Goal: Task Accomplishment & Management: Complete application form

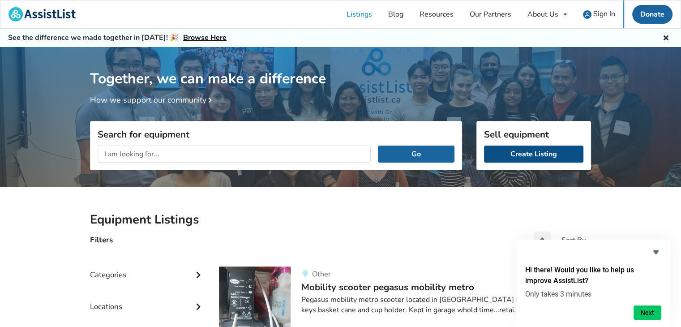
click at [524, 151] on link "Create Listing" at bounding box center [533, 154] width 99 height 17
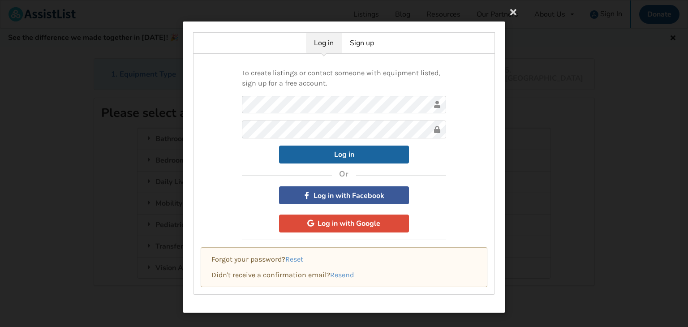
click at [461, 206] on div "To create listings or contact someone with equipment listed, sign up for a free…" at bounding box center [344, 174] width 302 height 241
click at [362, 158] on button "Log in" at bounding box center [344, 155] width 130 height 18
click at [345, 194] on button "Log in with Facebook" at bounding box center [344, 195] width 130 height 18
click at [369, 45] on link "Sign up" at bounding box center [362, 43] width 40 height 21
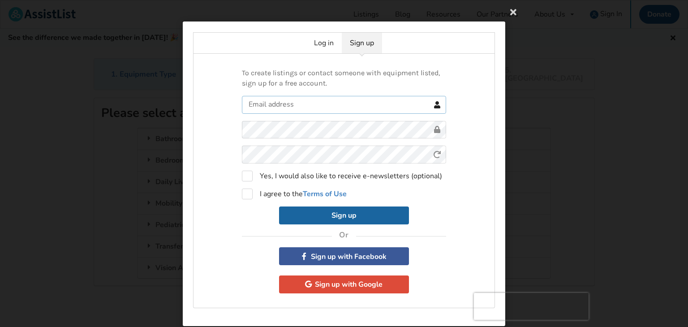
click at [283, 103] on input "text" at bounding box center [344, 105] width 204 height 18
type input "deannajohnlaw@shaw.ca"
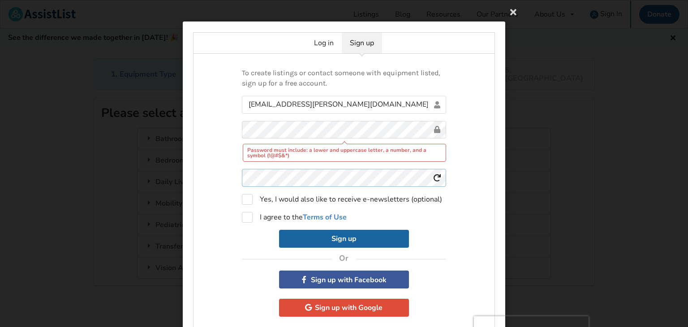
click at [279, 153] on form "deannajohnlaw@shaw.ca Password must include: a lower and uppercase letter, a nu…" at bounding box center [344, 172] width 204 height 152
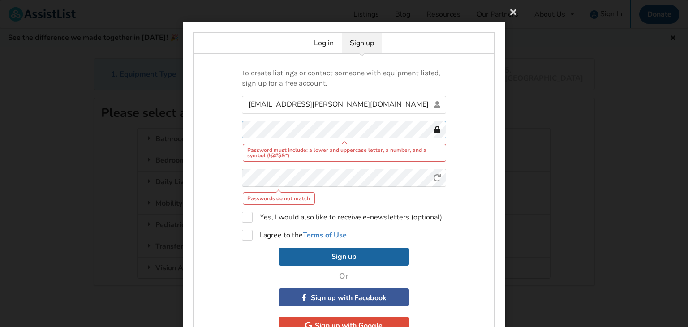
click at [204, 144] on div "To create listings or contact someone with equipment listed, sign up for a free…" at bounding box center [344, 202] width 302 height 296
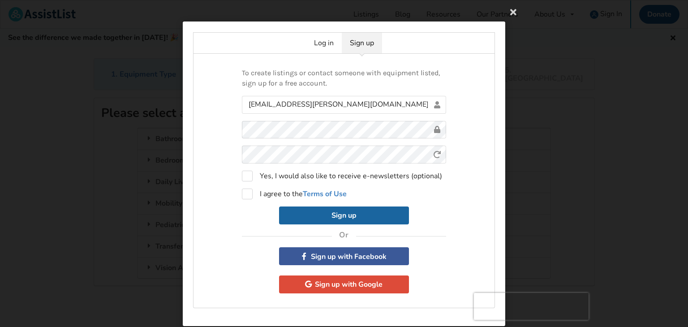
click at [442, 219] on div "Sign up" at bounding box center [344, 215] width 204 height 18
click at [246, 193] on label "I agree to the Terms of Use" at bounding box center [294, 194] width 105 height 11
checkbox input "true"
click at [342, 210] on button "Sign up" at bounding box center [344, 215] width 130 height 18
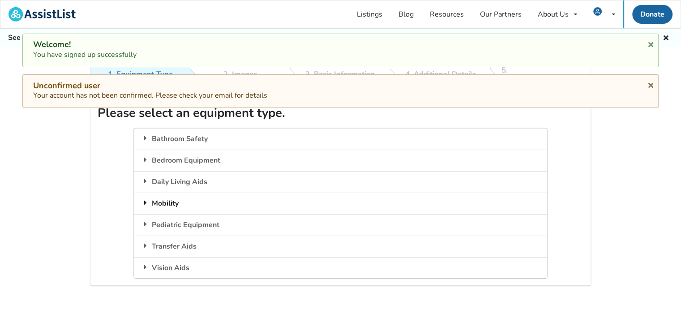
click at [169, 195] on div "Mobility" at bounding box center [340, 203] width 413 height 21
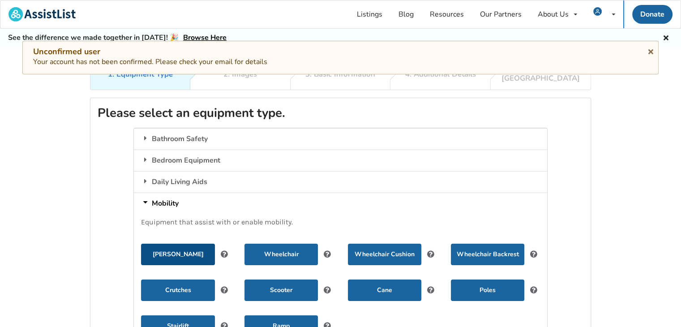
click at [173, 245] on button "Walker" at bounding box center [177, 254] width 73 height 21
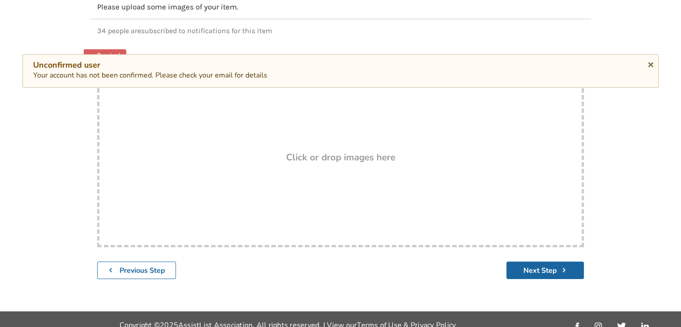
scroll to position [128, 0]
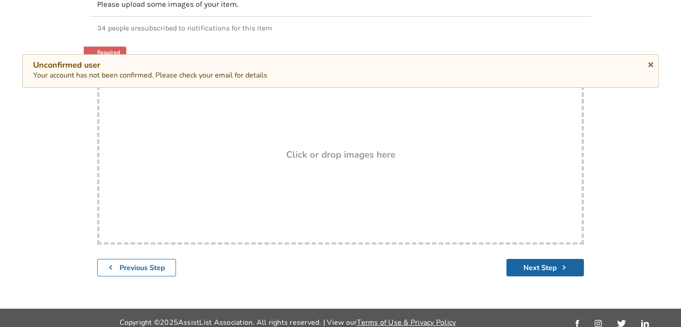
click at [319, 149] on h3 "Click or drop images here" at bounding box center [340, 155] width 109 height 12
type input "C:\fakepath\walker 2.jpg"
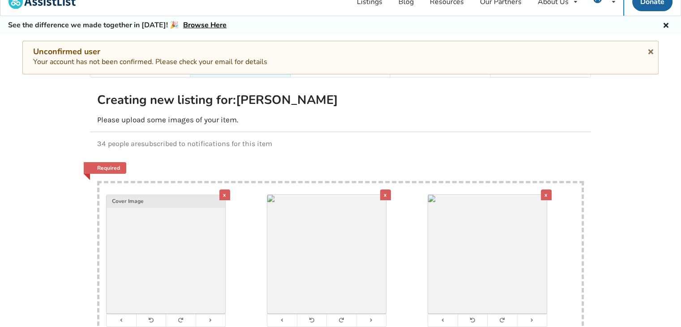
scroll to position [0, 0]
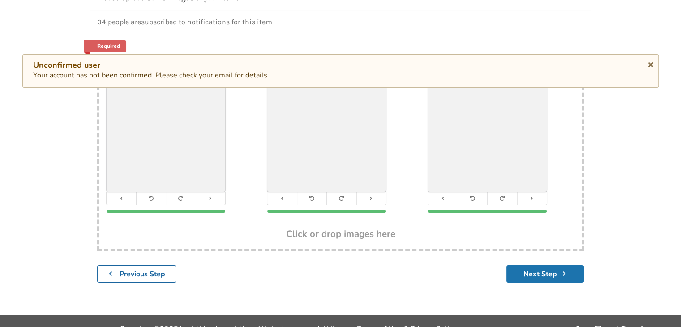
click at [529, 265] on button "Next Step" at bounding box center [545, 273] width 77 height 17
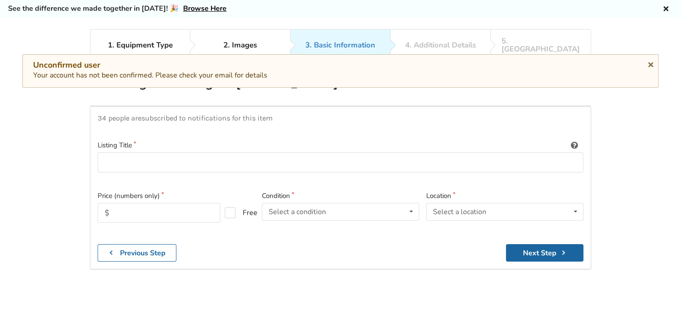
scroll to position [45, 0]
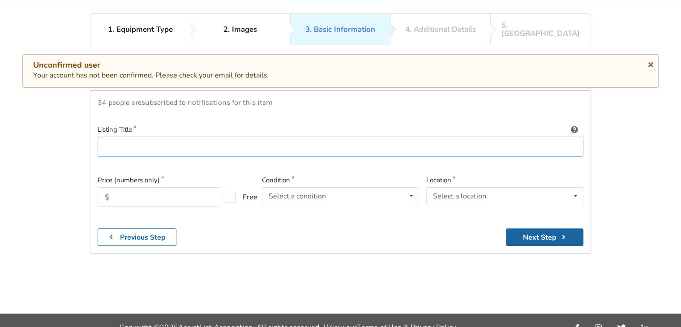
click at [132, 140] on input at bounding box center [341, 147] width 486 height 20
type input "Evolution Xpresso Lite Mini C Walker"
click at [408, 188] on icon at bounding box center [411, 196] width 13 height 17
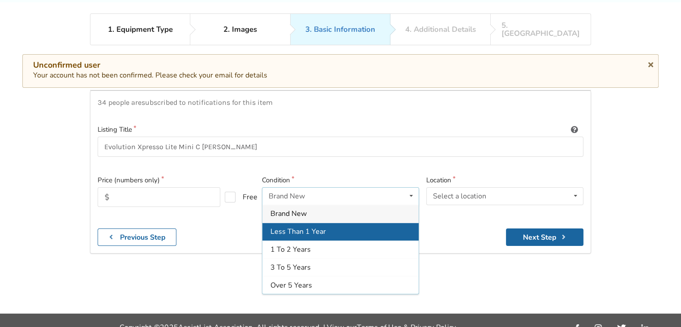
click at [327, 223] on div "Less Than 1 Year" at bounding box center [340, 232] width 156 height 18
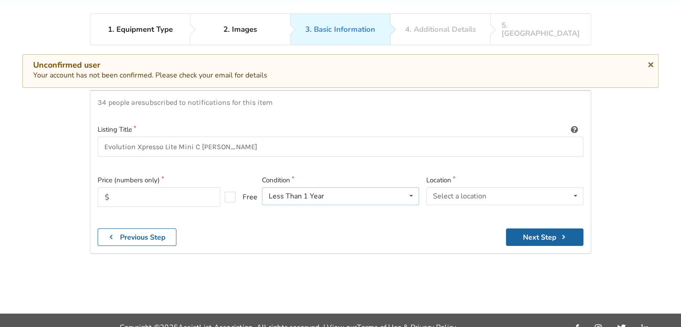
click at [378, 187] on div "Less Than 1 Year Brand New Less Than 1 Year 1 To 2 Years 3 To 5 Years Over 5 Ye…" at bounding box center [340, 196] width 157 height 18
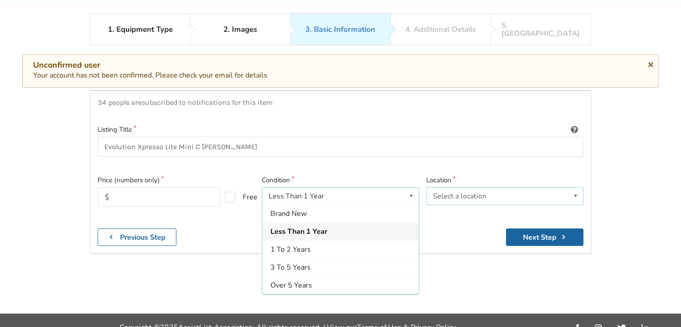
click at [526, 187] on div "Select a location Abbotsford Burnaby Chilliwack Coquitlam Delta Langley Maple R…" at bounding box center [504, 196] width 157 height 18
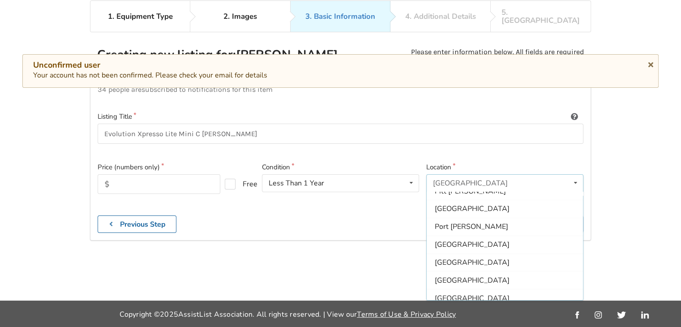
scroll to position [265, 0]
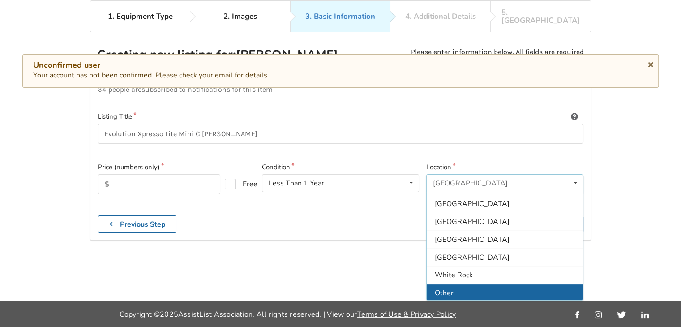
click at [484, 284] on div "Other" at bounding box center [505, 293] width 156 height 18
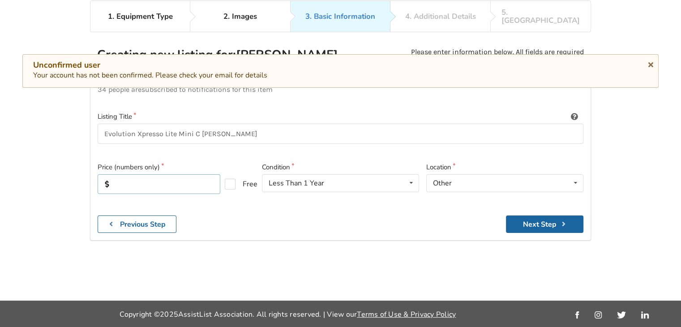
click at [141, 176] on input "text" at bounding box center [159, 184] width 123 height 20
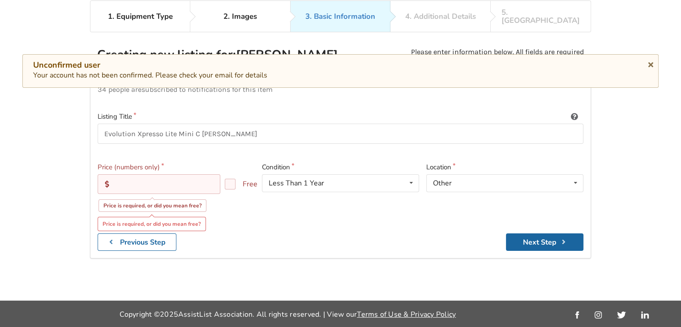
click at [153, 174] on input "text" at bounding box center [159, 184] width 123 height 20
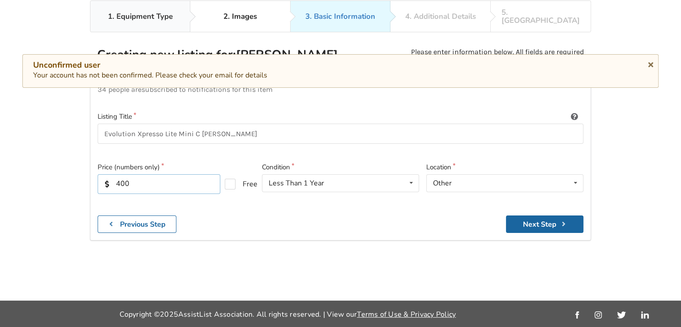
type input "400"
click at [537, 217] on button "Next Step" at bounding box center [544, 223] width 77 height 17
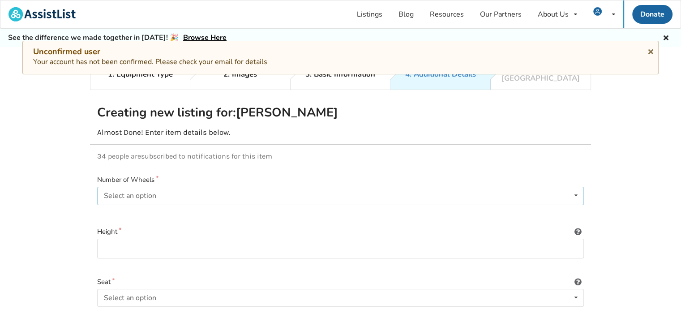
click at [156, 188] on div "Select an option None 2 3 4" at bounding box center [340, 196] width 487 height 18
drag, startPoint x: 128, startPoint y: 259, endPoint x: 144, endPoint y: 241, distance: 24.4
click at [129, 258] on div "4" at bounding box center [341, 267] width 486 height 18
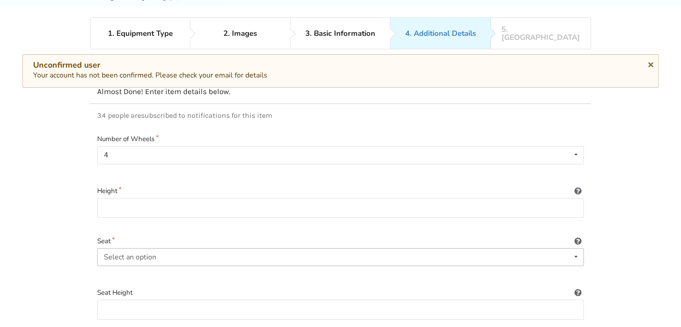
scroll to position [90, 0]
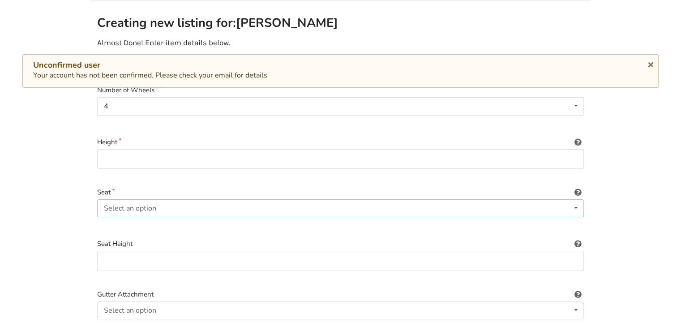
click at [573, 200] on icon at bounding box center [576, 208] width 13 height 17
click at [125, 205] on div "Included" at bounding box center [117, 208] width 27 height 7
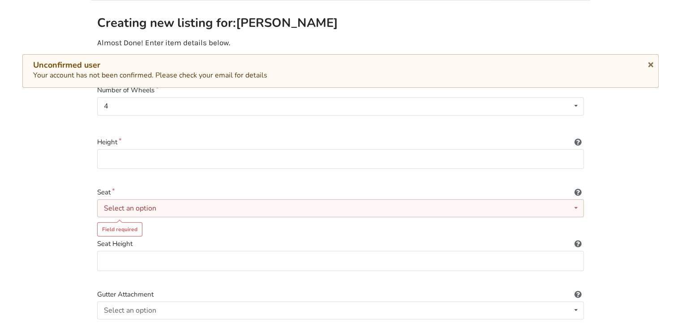
click at [565, 199] on div "Select an option Included Not included" at bounding box center [340, 208] width 487 height 18
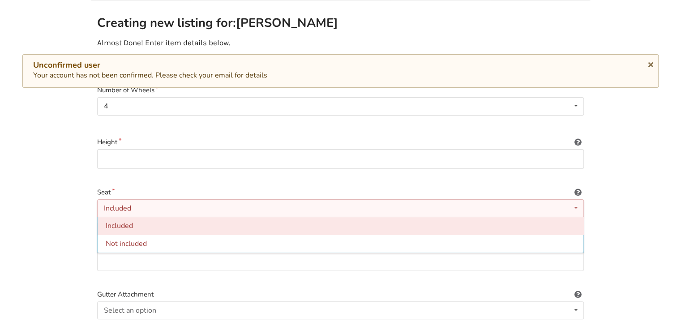
click at [115, 221] on span "Included" at bounding box center [119, 226] width 27 height 10
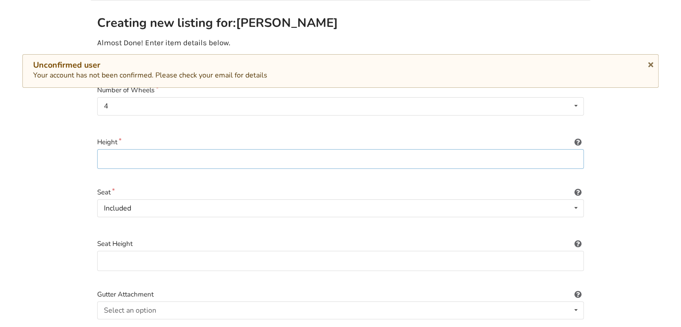
click at [152, 149] on input at bounding box center [340, 159] width 487 height 20
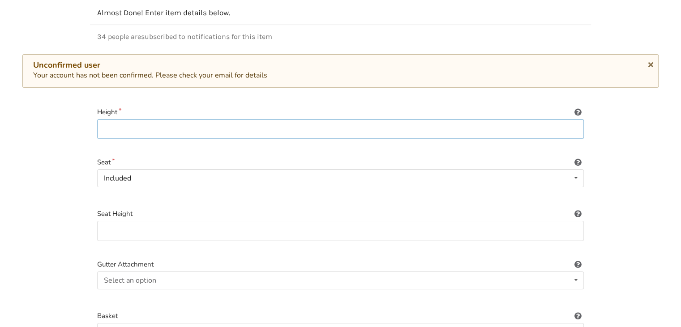
scroll to position [179, 0]
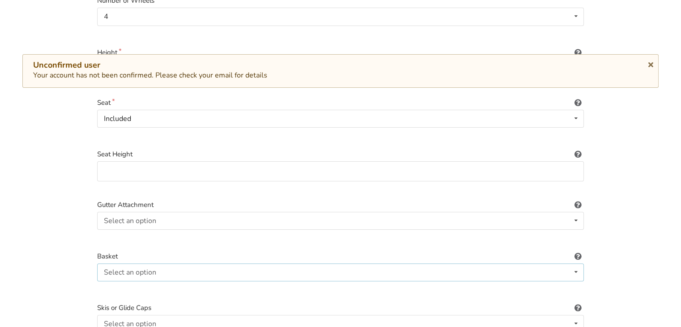
click at [181, 263] on div "Select an option Included Not included" at bounding box center [340, 272] width 487 height 18
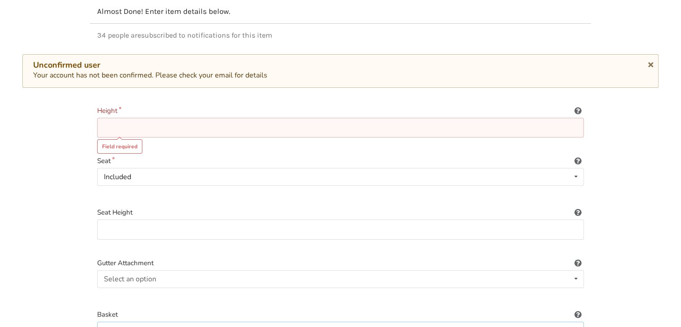
scroll to position [224, 0]
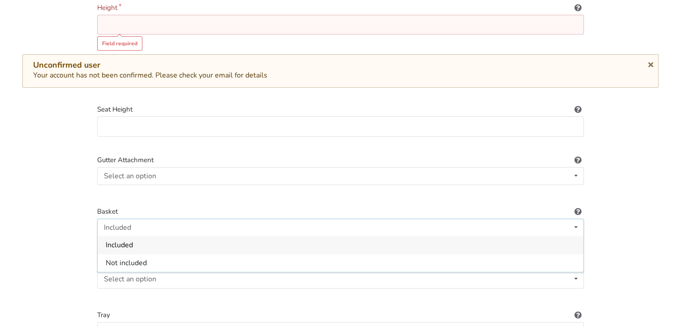
click at [123, 240] on span "Included" at bounding box center [119, 245] width 27 height 10
click at [577, 167] on icon at bounding box center [576, 175] width 13 height 17
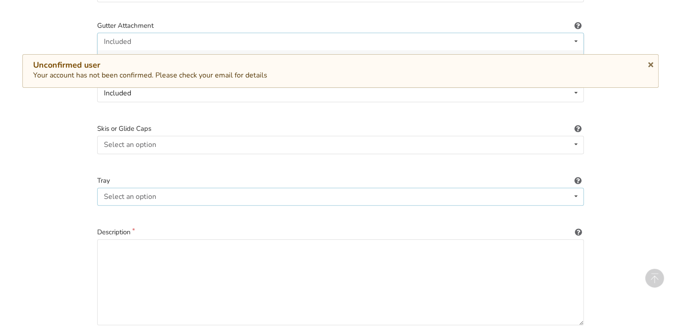
click at [151, 188] on div "Select an option Included Not included" at bounding box center [340, 197] width 487 height 18
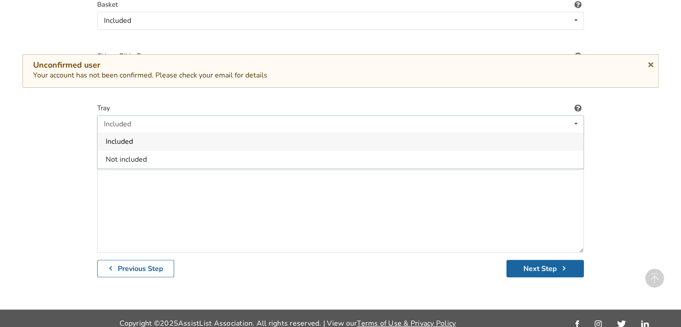
scroll to position [58, 0]
